Goal: Task Accomplishment & Management: Manage account settings

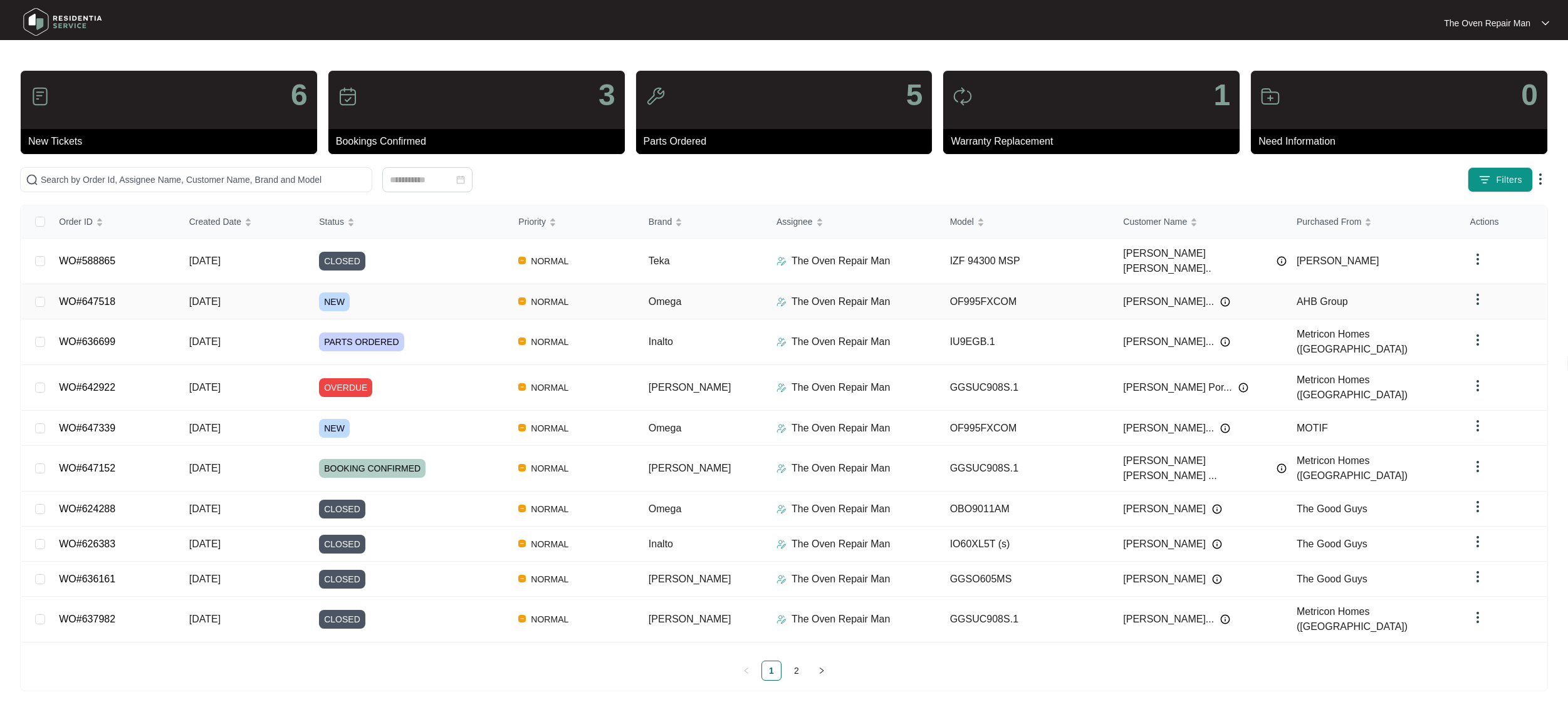
click at [489, 293] on div "NEW" at bounding box center [413, 301] width 190 height 18
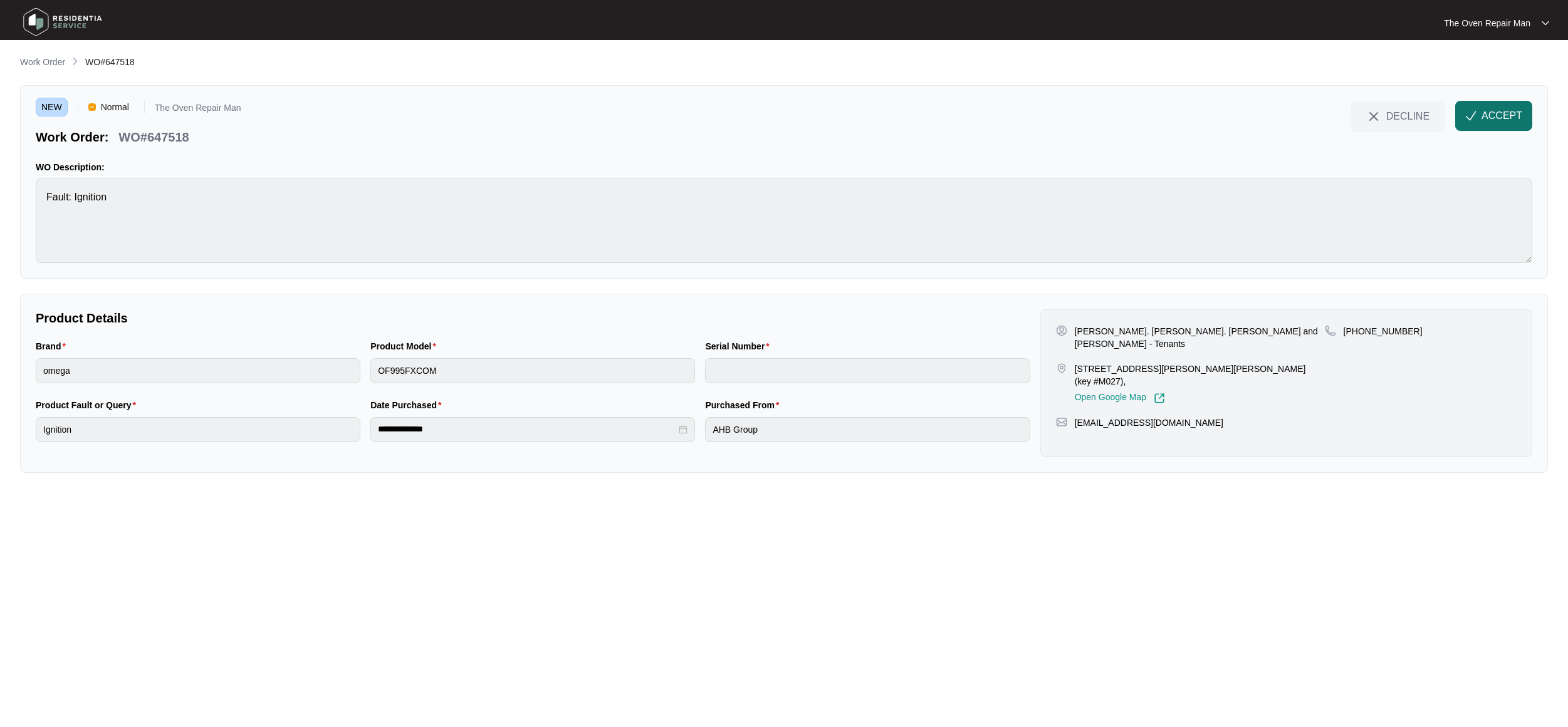
click at [1506, 124] on button "ACCEPT" at bounding box center [1493, 116] width 77 height 30
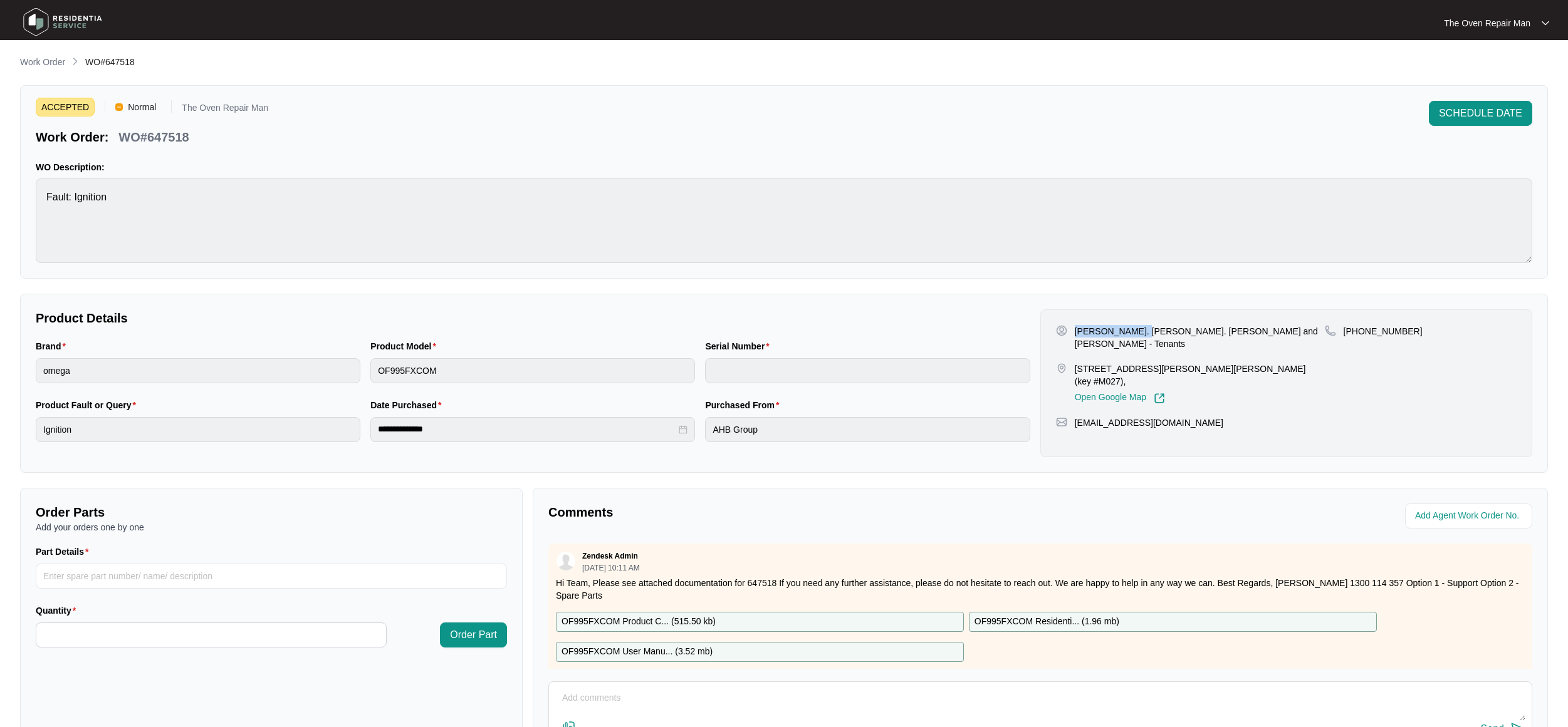
drag, startPoint x: 1072, startPoint y: 331, endPoint x: 1133, endPoint y: 329, distance: 61.0
click at [1133, 329] on div "Isabella Mailes. Shaya Walter. Hannah Millard and Grace Navarro - Tenants" at bounding box center [1190, 337] width 268 height 25
copy p "Isabella Mailes"
click at [1223, 307] on div "**********" at bounding box center [784, 383] width 1527 height 179
click at [1200, 339] on p "Isabella Mailes. Shaya Walter. Hannah Millard and Grace Navarro - Tenants" at bounding box center [1199, 337] width 250 height 25
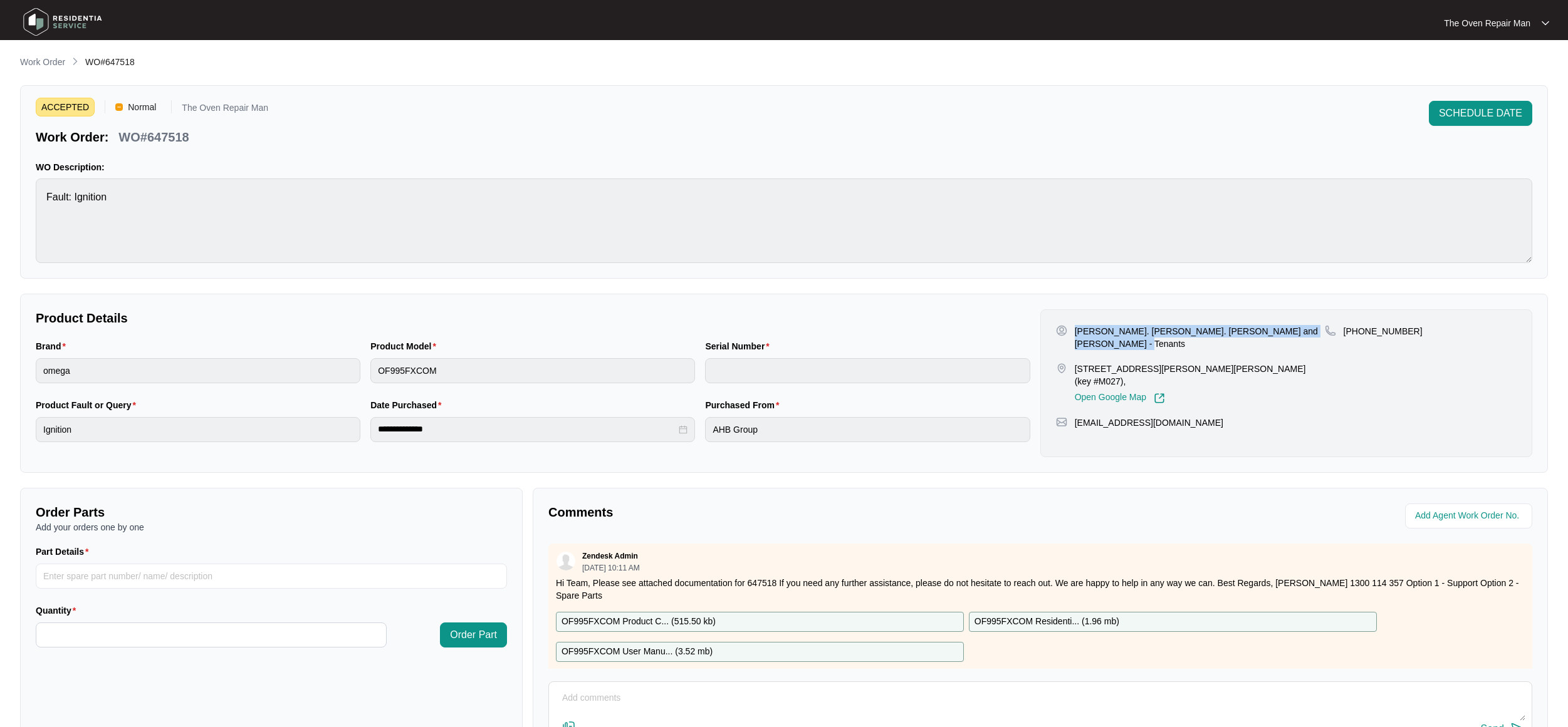
drag, startPoint x: 1075, startPoint y: 330, endPoint x: 1107, endPoint y: 348, distance: 36.7
click at [1107, 348] on p "Isabella Mailes. Shaya Walter. Hannah Millard and Grace Navarro - Tenants" at bounding box center [1199, 337] width 250 height 25
copy p "Isabella Mailes. Shaya Walter. Hannah Millard and Grace Navarro"
click at [1256, 397] on div "Isabella Mailes. Shaya Walter. Hannah Millard and Grace Navarro - Tenants 21 Da…" at bounding box center [1286, 383] width 492 height 148
drag, startPoint x: 1349, startPoint y: 331, endPoint x: 1439, endPoint y: 332, distance: 90.0
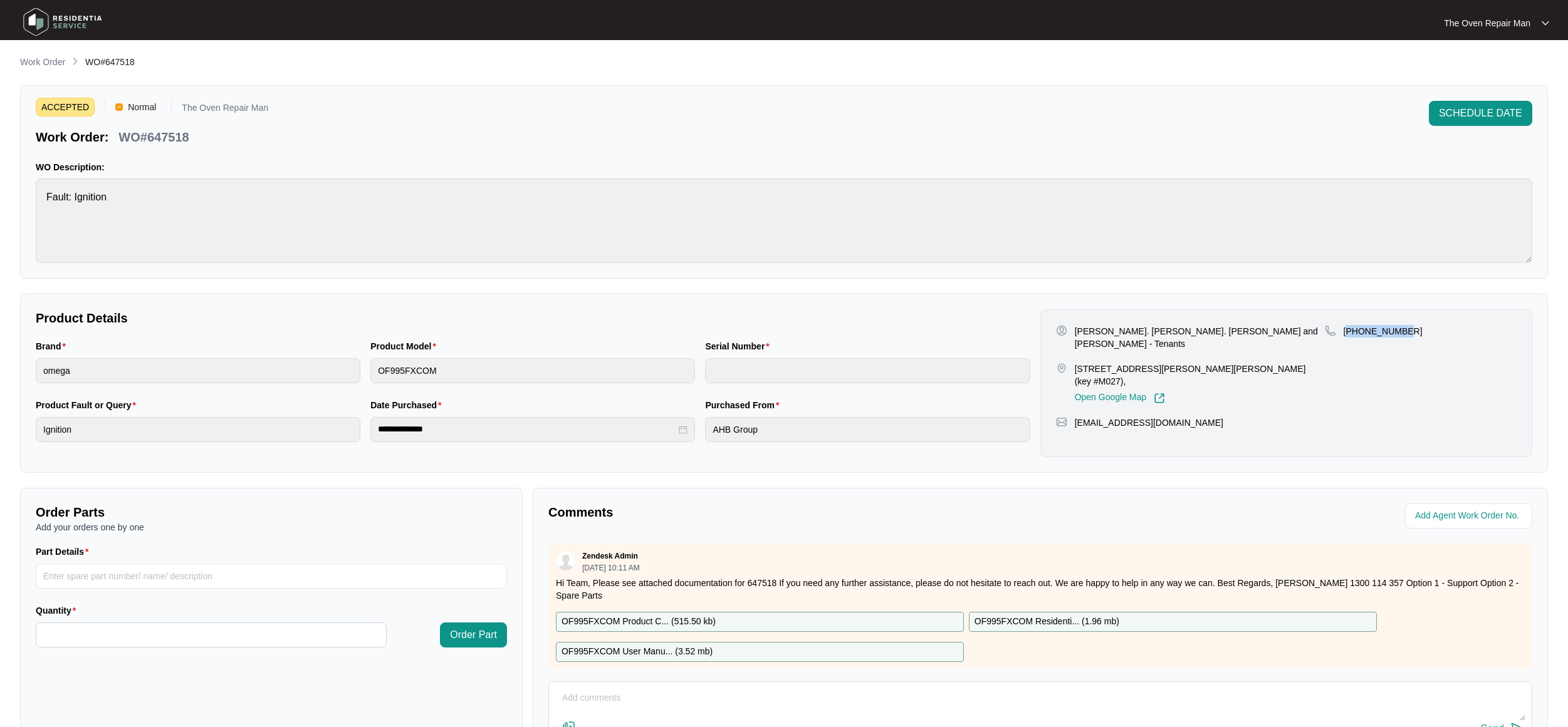
click at [1439, 332] on div "+61492960192" at bounding box center [1419, 330] width 192 height 13
copy p "61492960192"
drag, startPoint x: 1339, startPoint y: 409, endPoint x: 1319, endPoint y: 403, distance: 20.9
click at [1338, 417] on div "isabellamailes@icloud.com" at bounding box center [1286, 423] width 461 height 13
drag, startPoint x: 1233, startPoint y: 413, endPoint x: 1075, endPoint y: 413, distance: 158.0
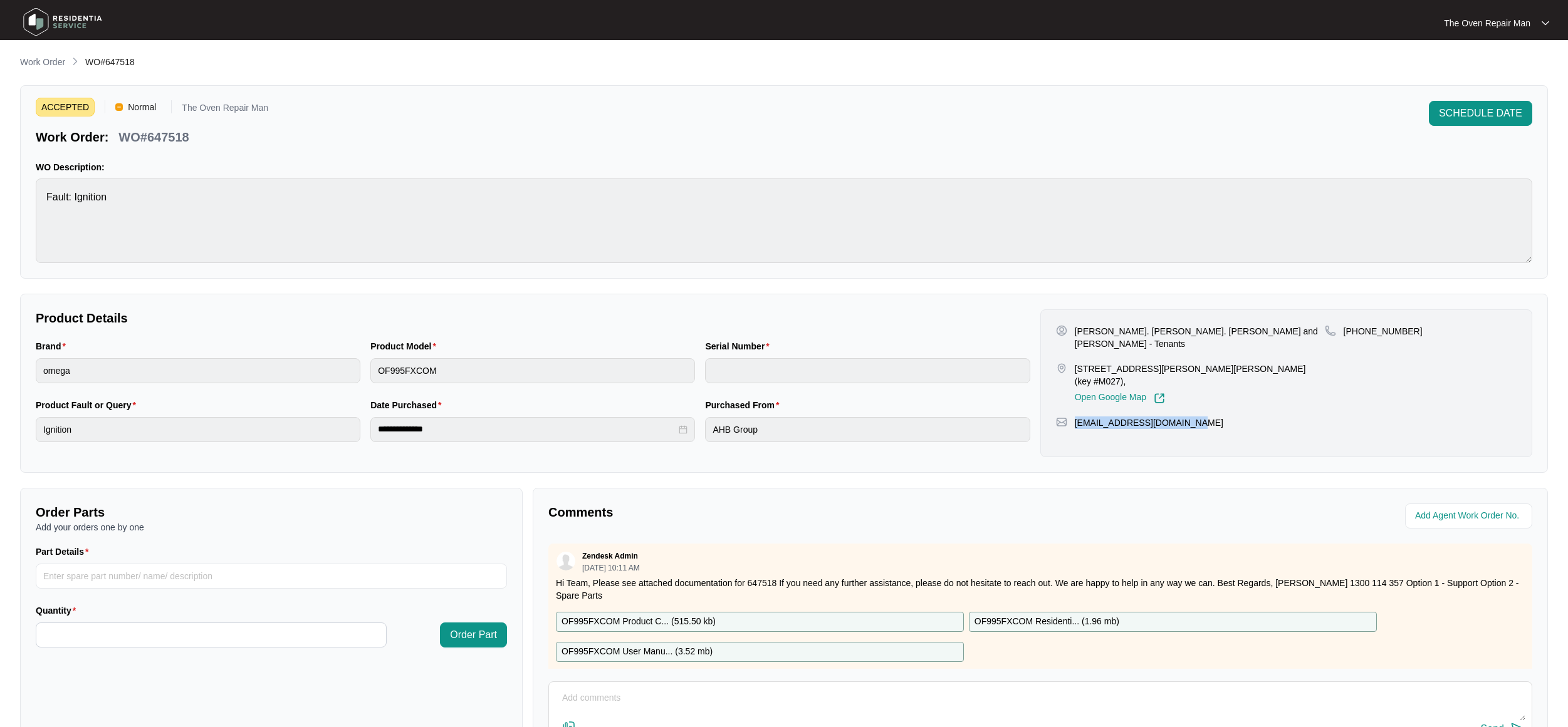
click at [1075, 417] on div "isabellamailes@icloud.com" at bounding box center [1286, 423] width 461 height 13
copy p "isabellamailes@icloud.com"
drag, startPoint x: 1207, startPoint y: 443, endPoint x: 1220, endPoint y: 410, distance: 35.5
click at [1207, 441] on div "Isabella Mailes. Shaya Walter. Hannah Millard and Grace Navarro - Tenants 21 Da…" at bounding box center [1286, 383] width 492 height 148
drag, startPoint x: 1075, startPoint y: 369, endPoint x: 1211, endPoint y: 369, distance: 136.0
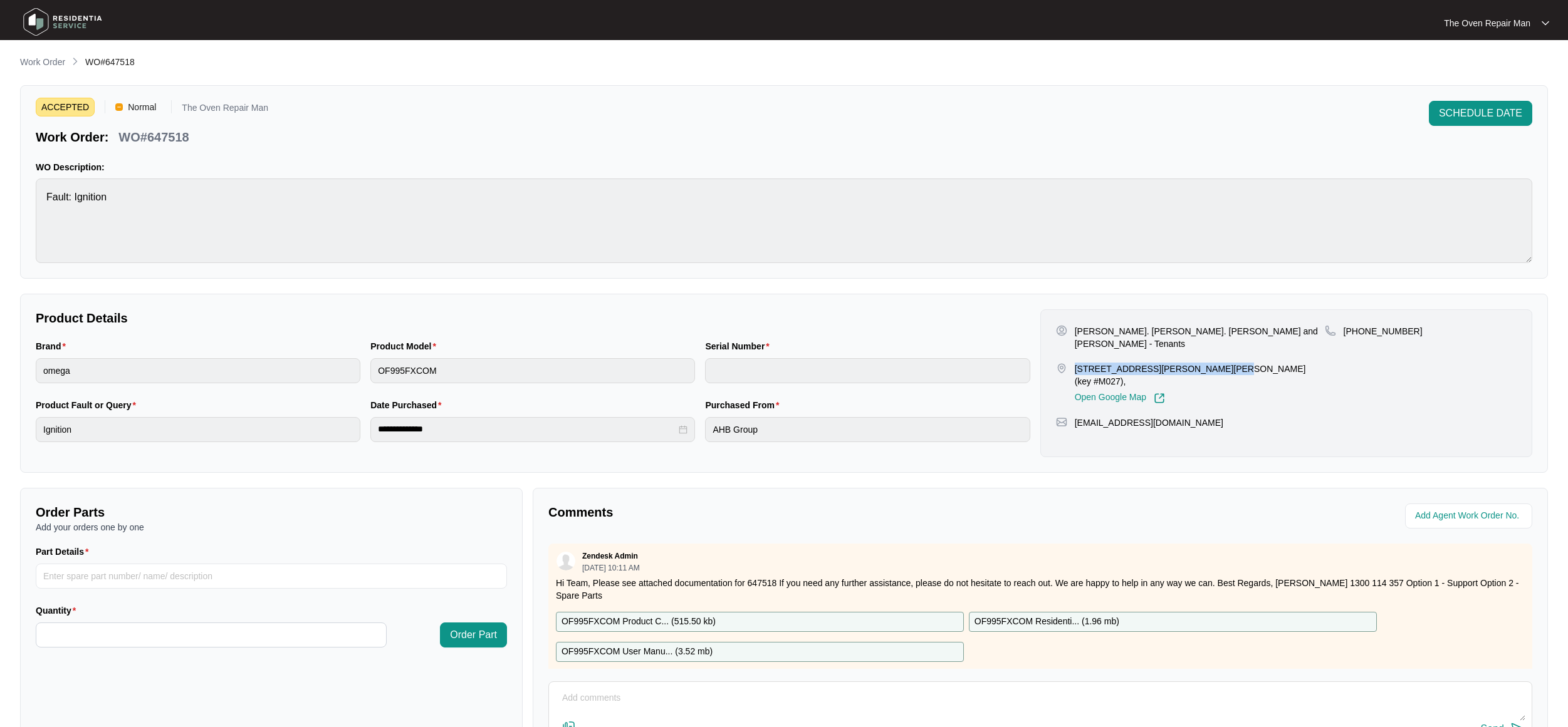
click at [1211, 369] on p "21 Davenport St, Armstrong Creek VIC 3217 (key #M027)," at bounding box center [1199, 375] width 250 height 25
copy p "21 Davenport St, Armstrong Creek"
click at [860, 299] on div "**********" at bounding box center [784, 383] width 1527 height 179
click at [1296, 419] on div "Isabella Mailes. Shaya Walter. Hannah Millard and Grace Navarro - Tenants 21 Da…" at bounding box center [1286, 383] width 492 height 148
drag, startPoint x: 211, startPoint y: 138, endPoint x: 148, endPoint y: 142, distance: 63.1
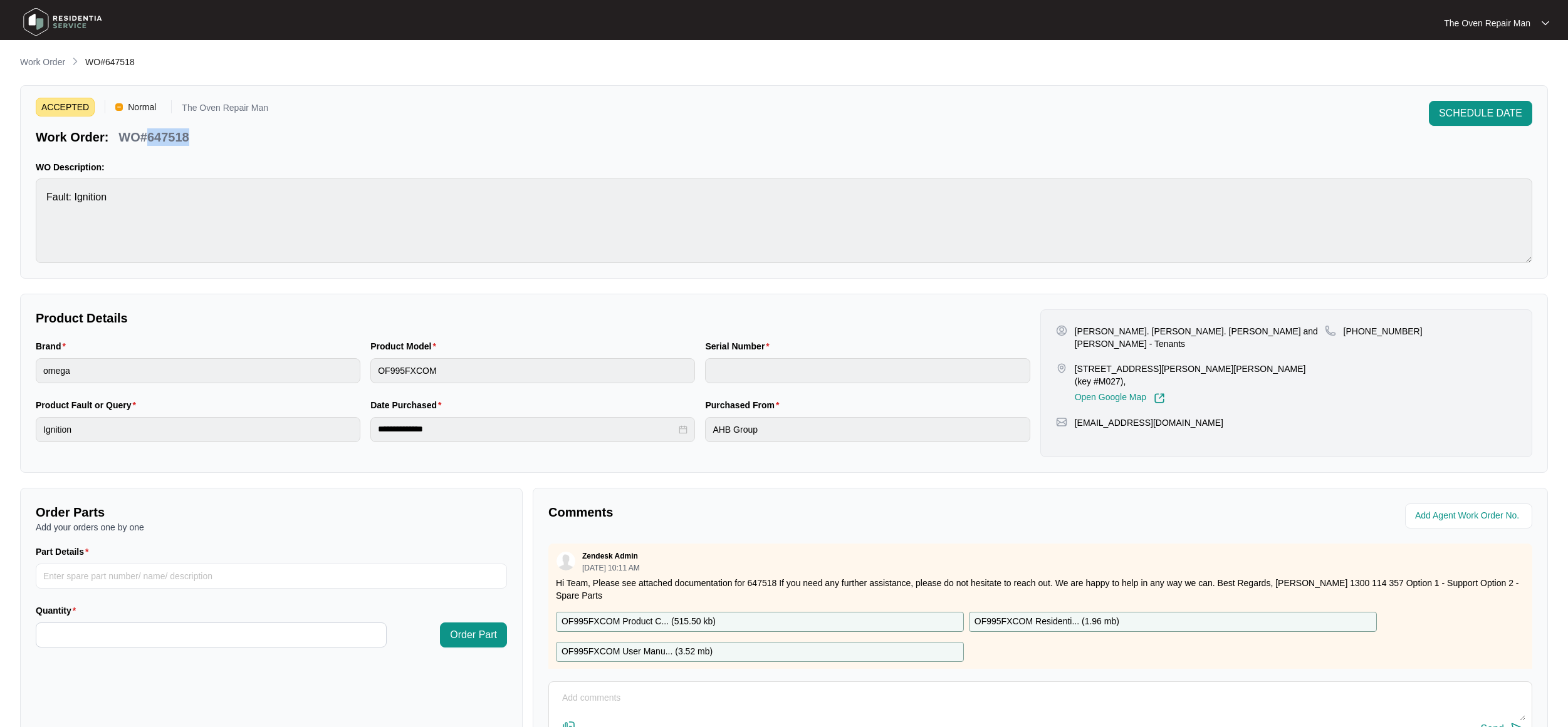
click at [148, 142] on div "Work Order: WO#647518" at bounding box center [152, 135] width 232 height 22
copy p "647518"
click at [667, 128] on div "ACCEPTED Normal The Oven Repair Man Work Order: WO#647518 SCHEDULE DATE" at bounding box center [784, 123] width 1496 height 45
